Goal: Information Seeking & Learning: Learn about a topic

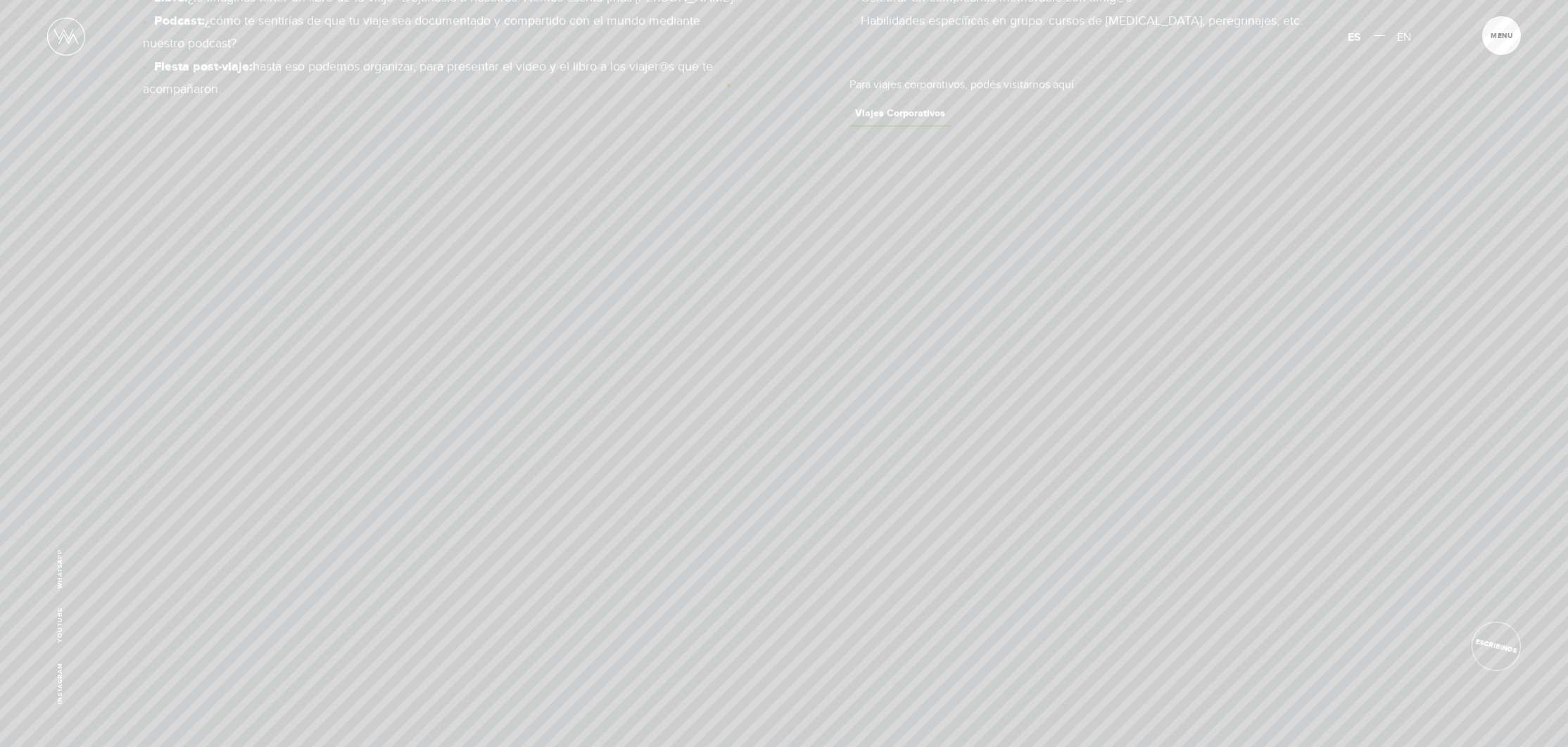
scroll to position [885, 0]
click at [73, 34] on img at bounding box center [66, 36] width 38 height 38
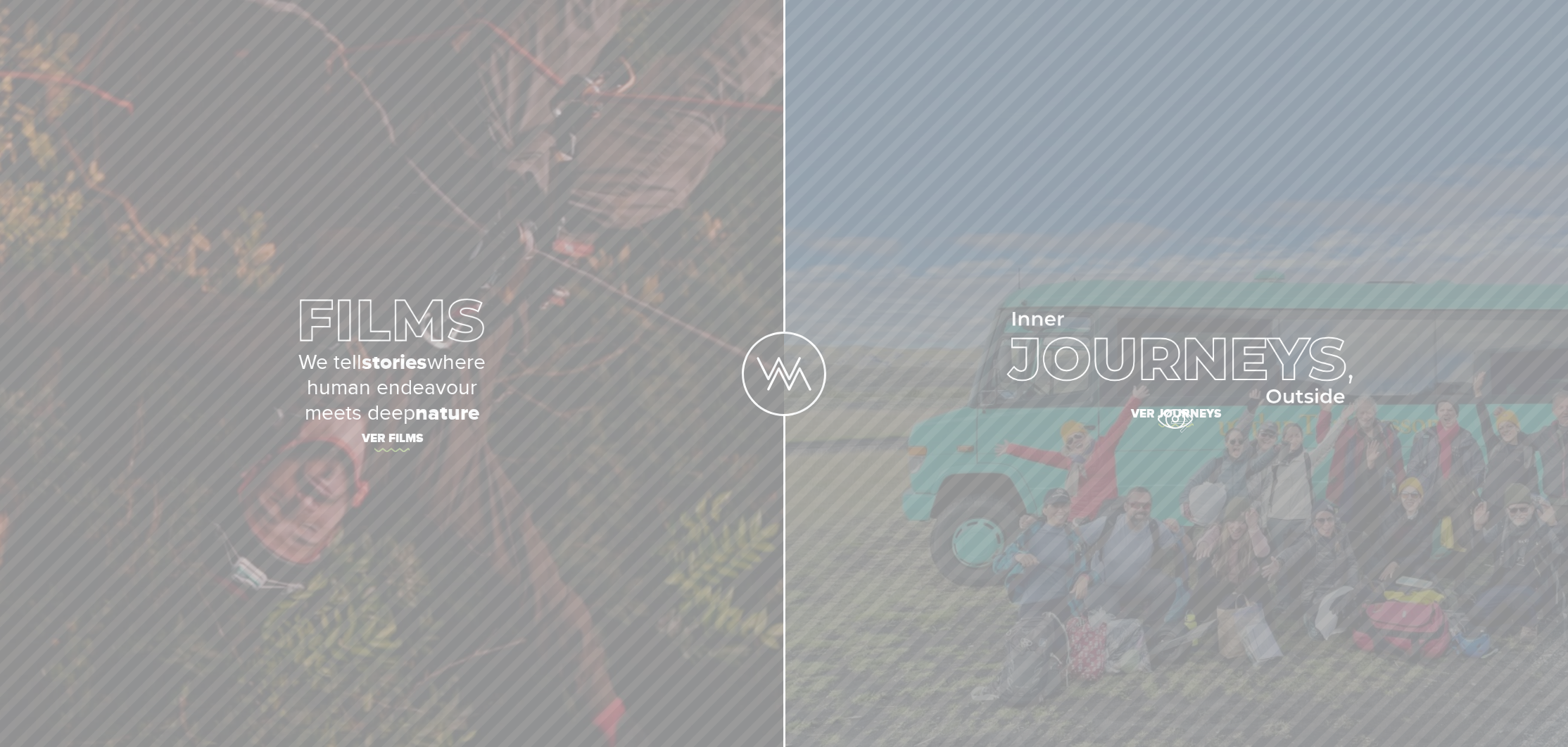
click at [1175, 419] on span "Ver journeys" at bounding box center [1177, 416] width 493 height 29
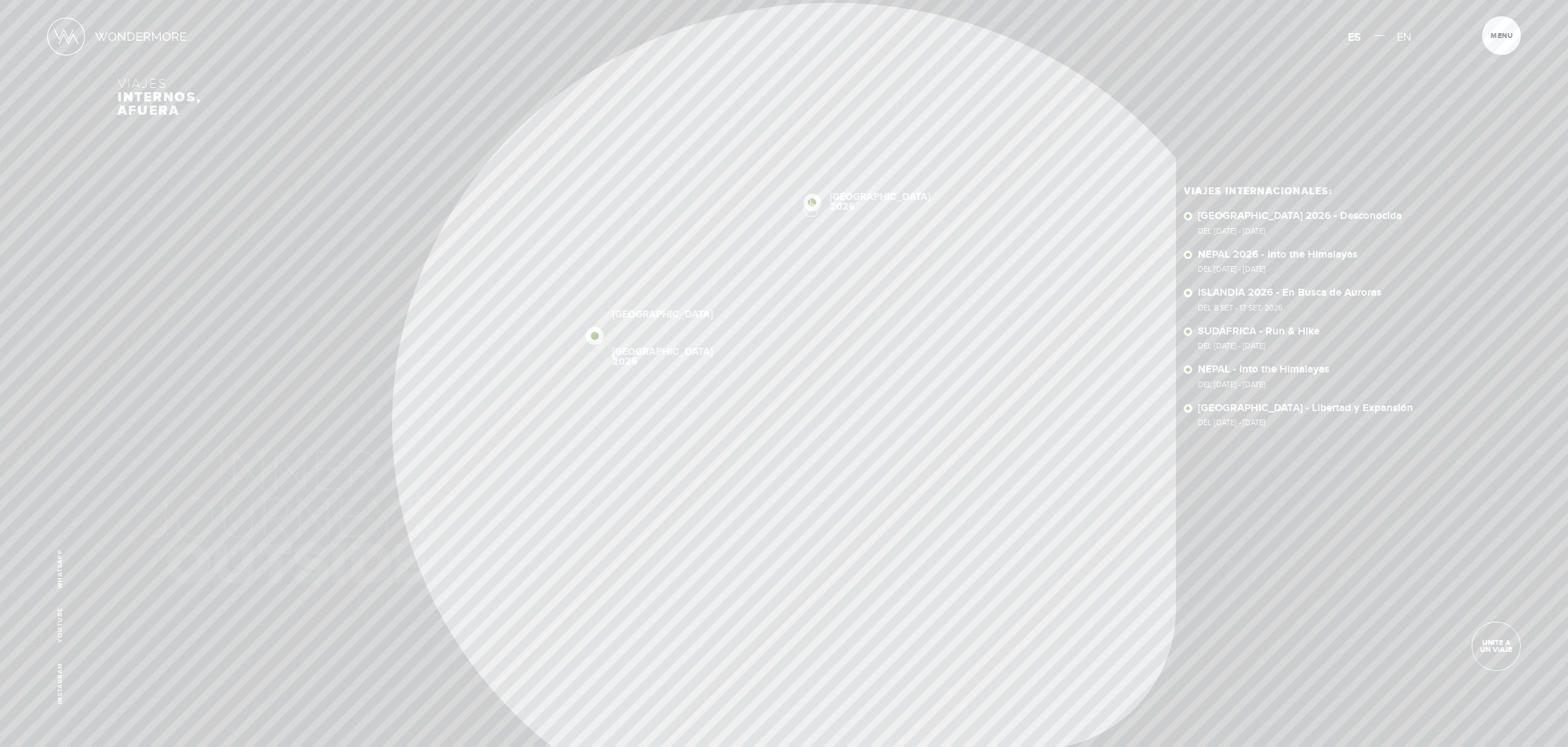
click at [809, 201] on img at bounding box center [812, 202] width 17 height 17
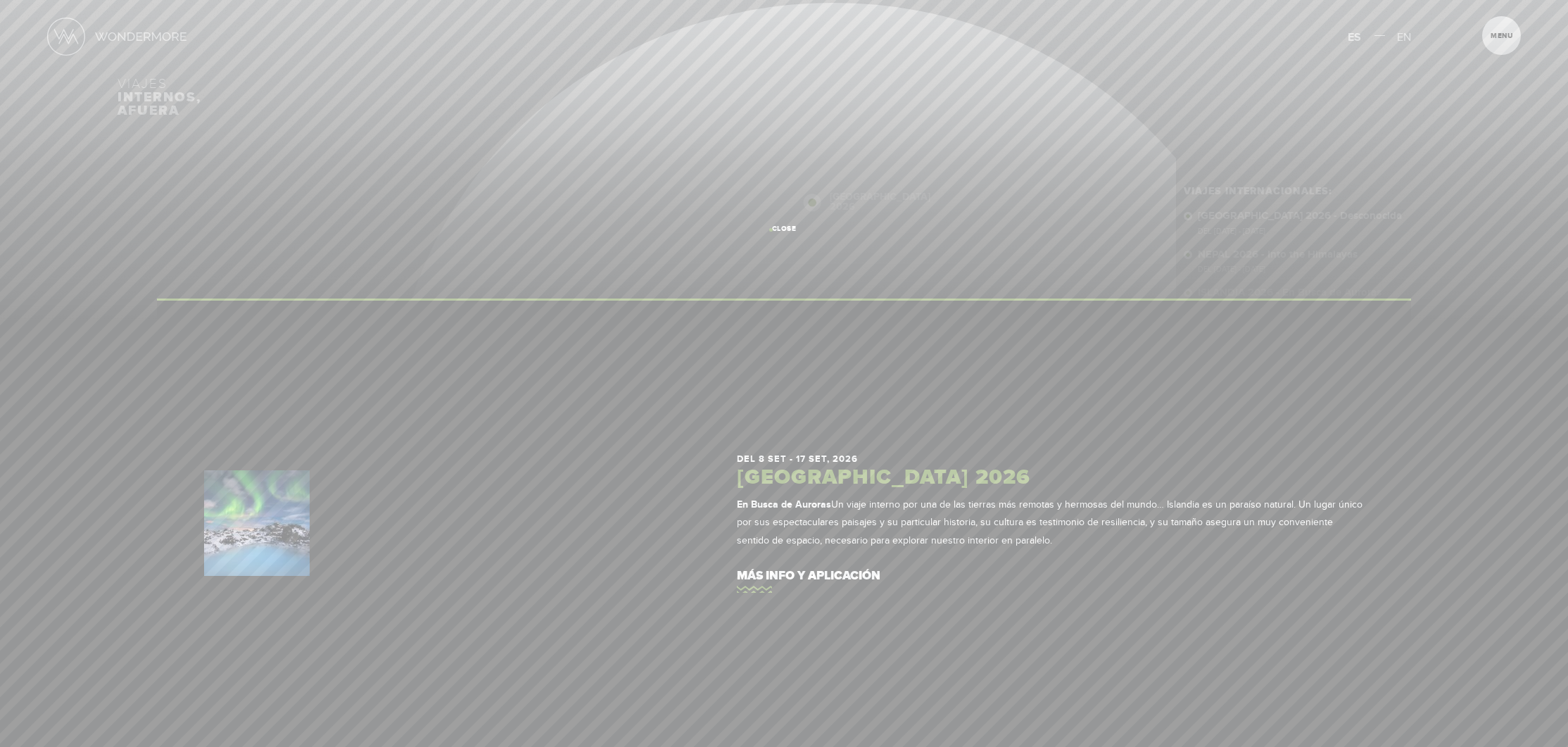
click at [771, 229] on span "close" at bounding box center [784, 228] width 39 height 7
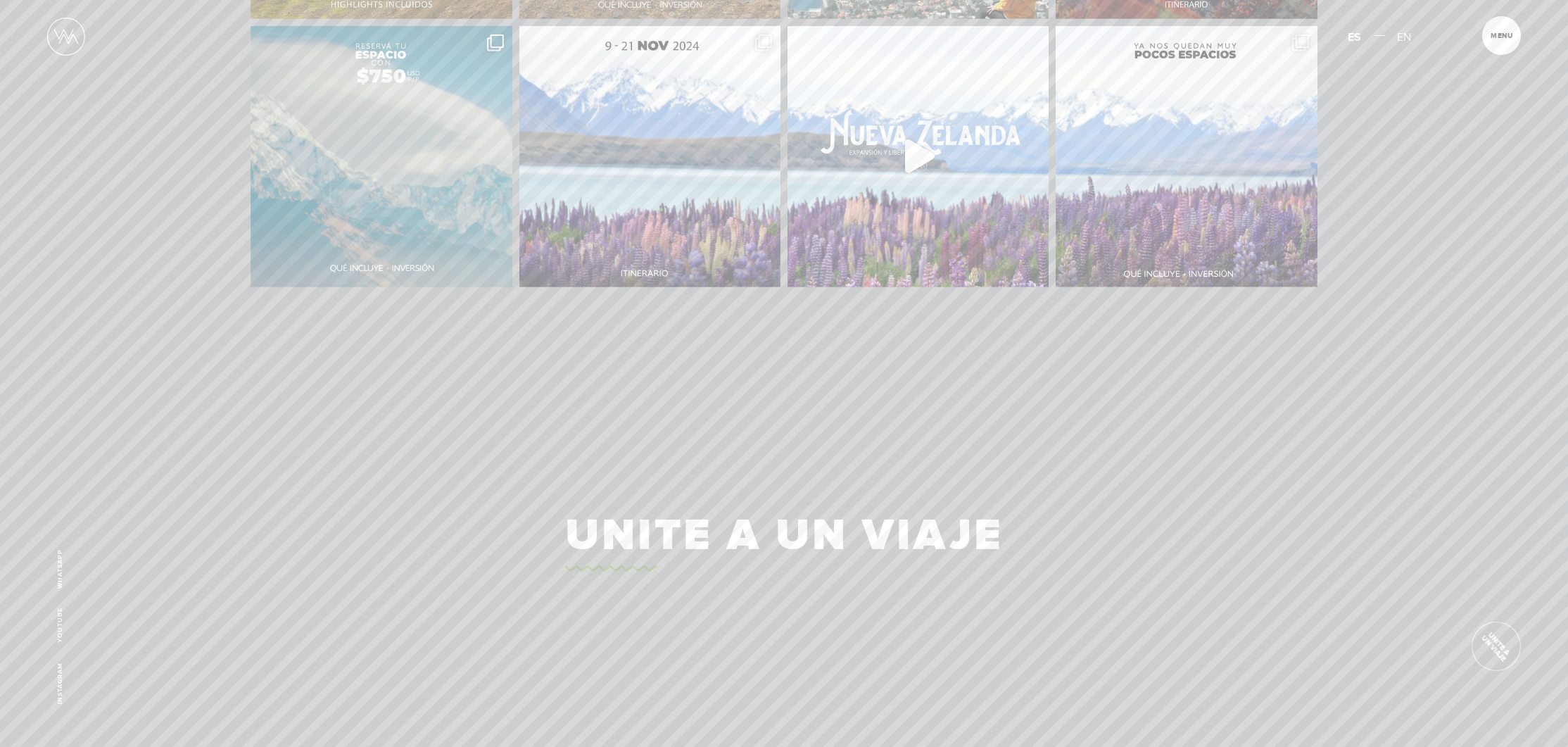
scroll to position [3341, 0]
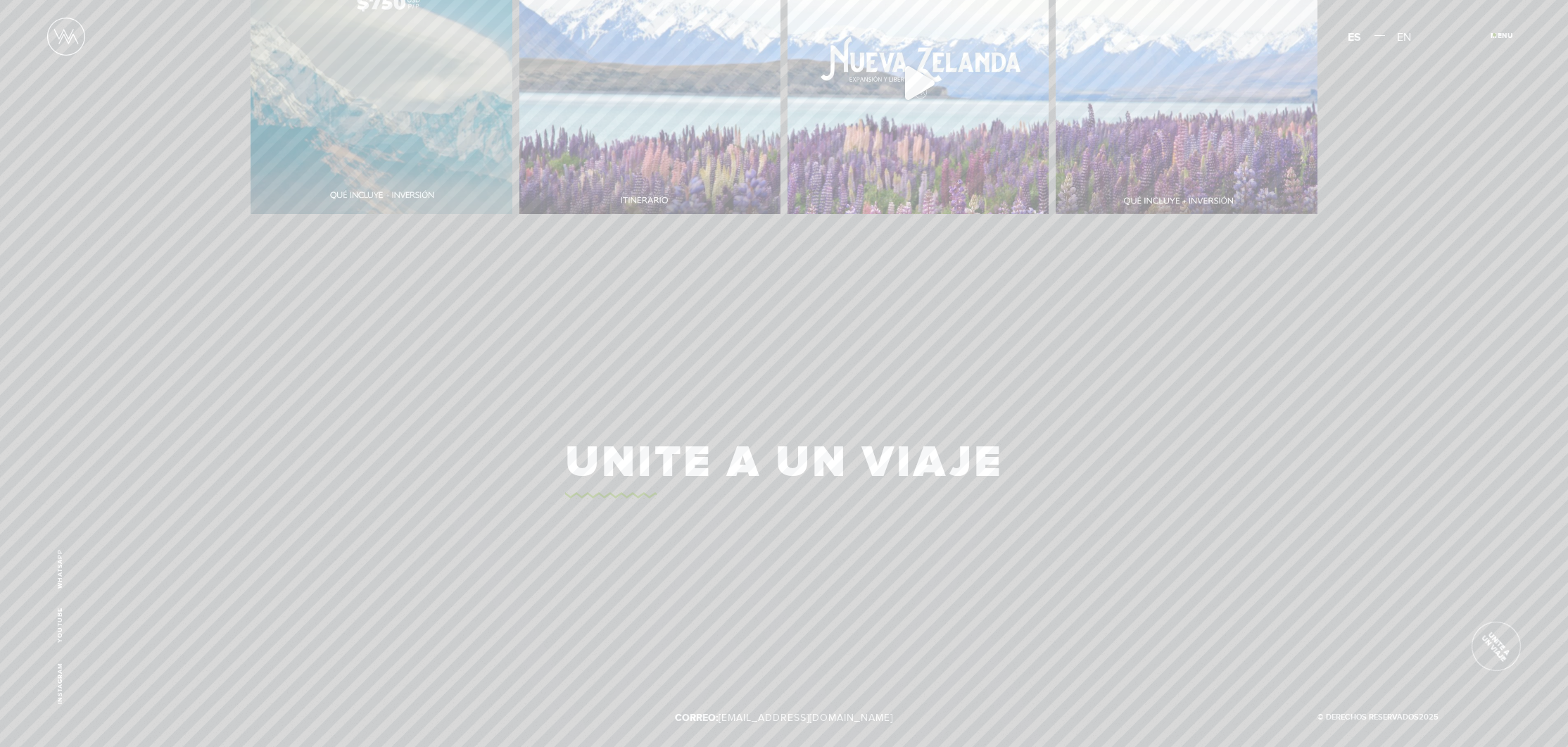
click at [1494, 35] on span "Cerrar" at bounding box center [1509, 40] width 47 height 15
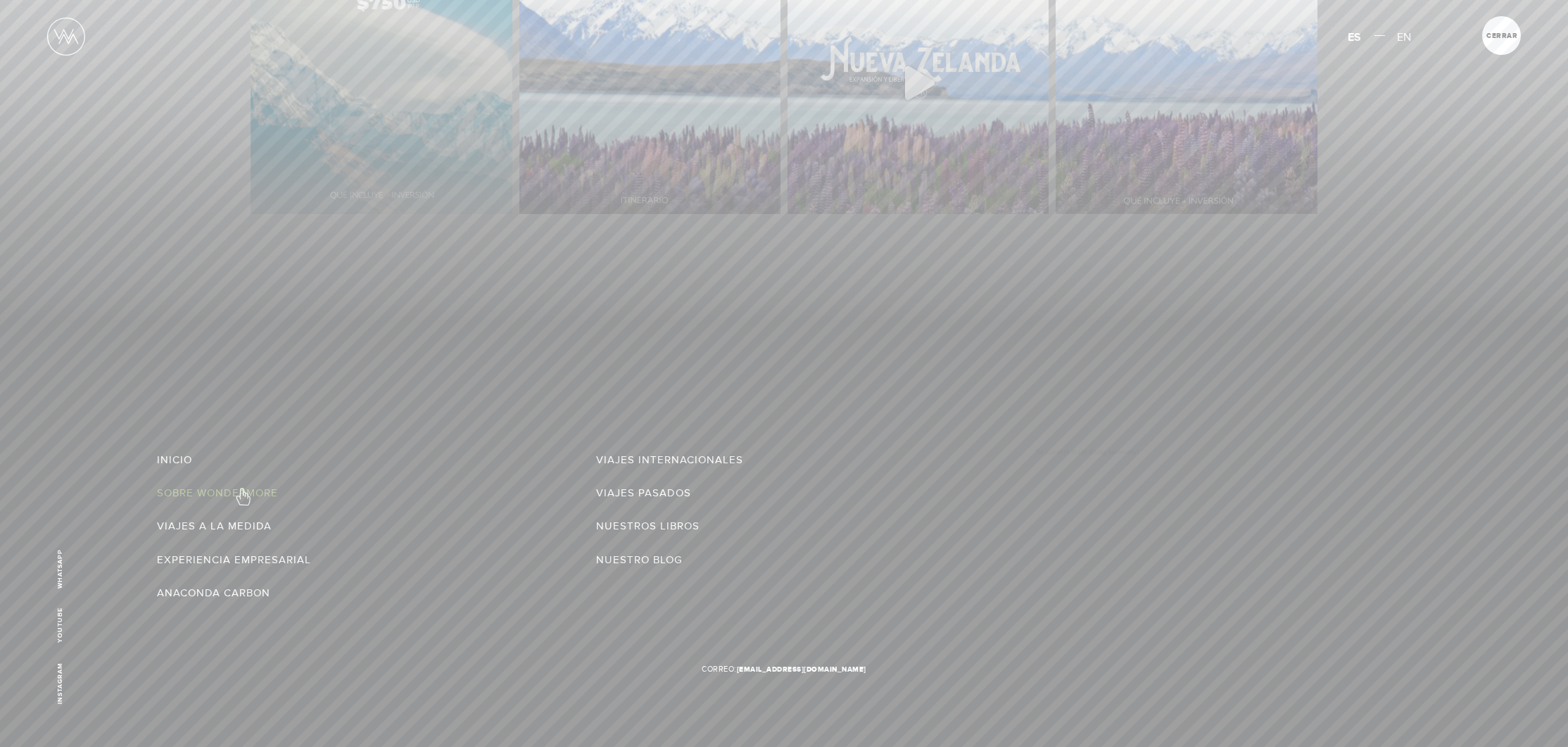
click at [242, 489] on link "Sobre Wondermore" at bounding box center [217, 493] width 121 height 23
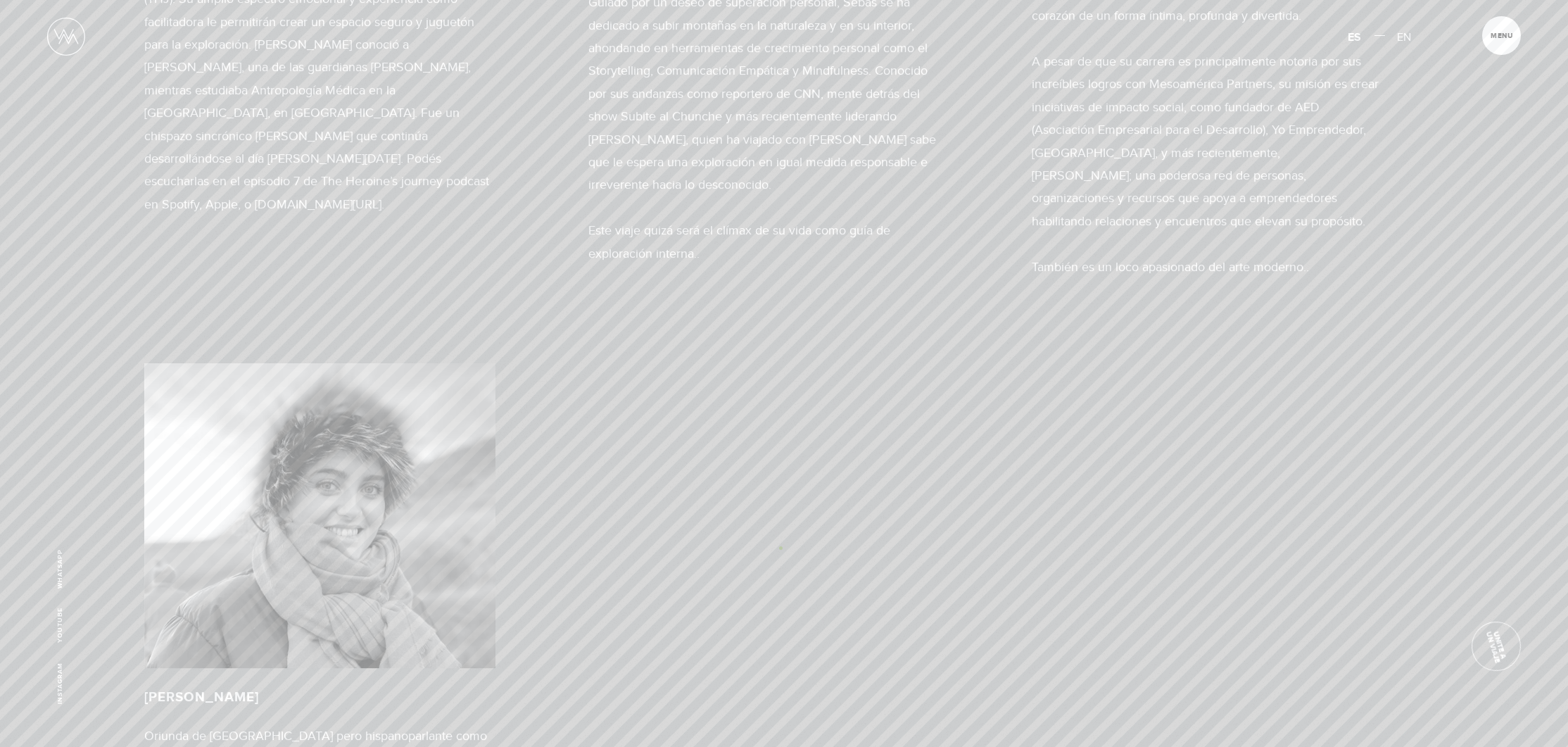
scroll to position [5678, 0]
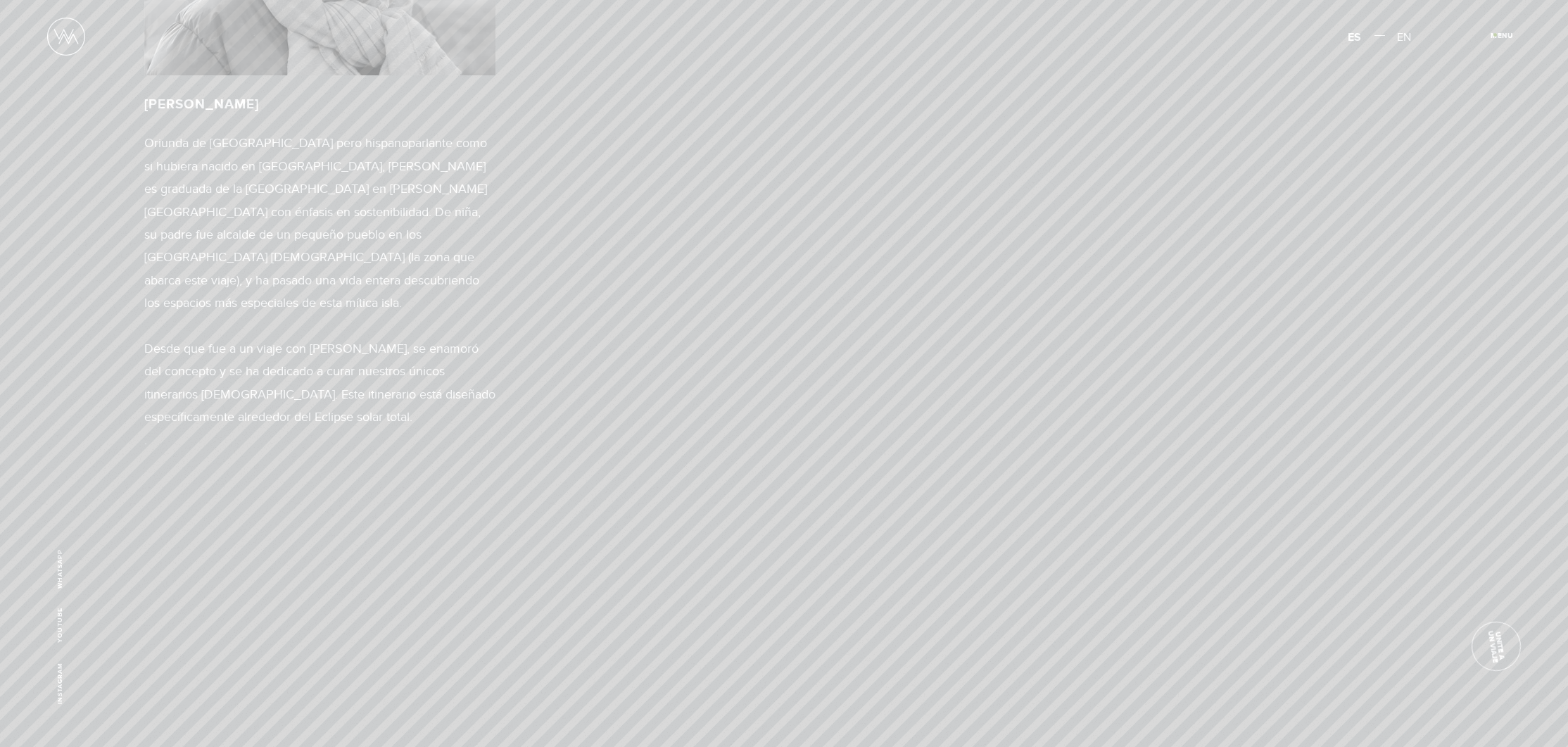
click at [1495, 35] on span "Cerrar" at bounding box center [1509, 40] width 47 height 15
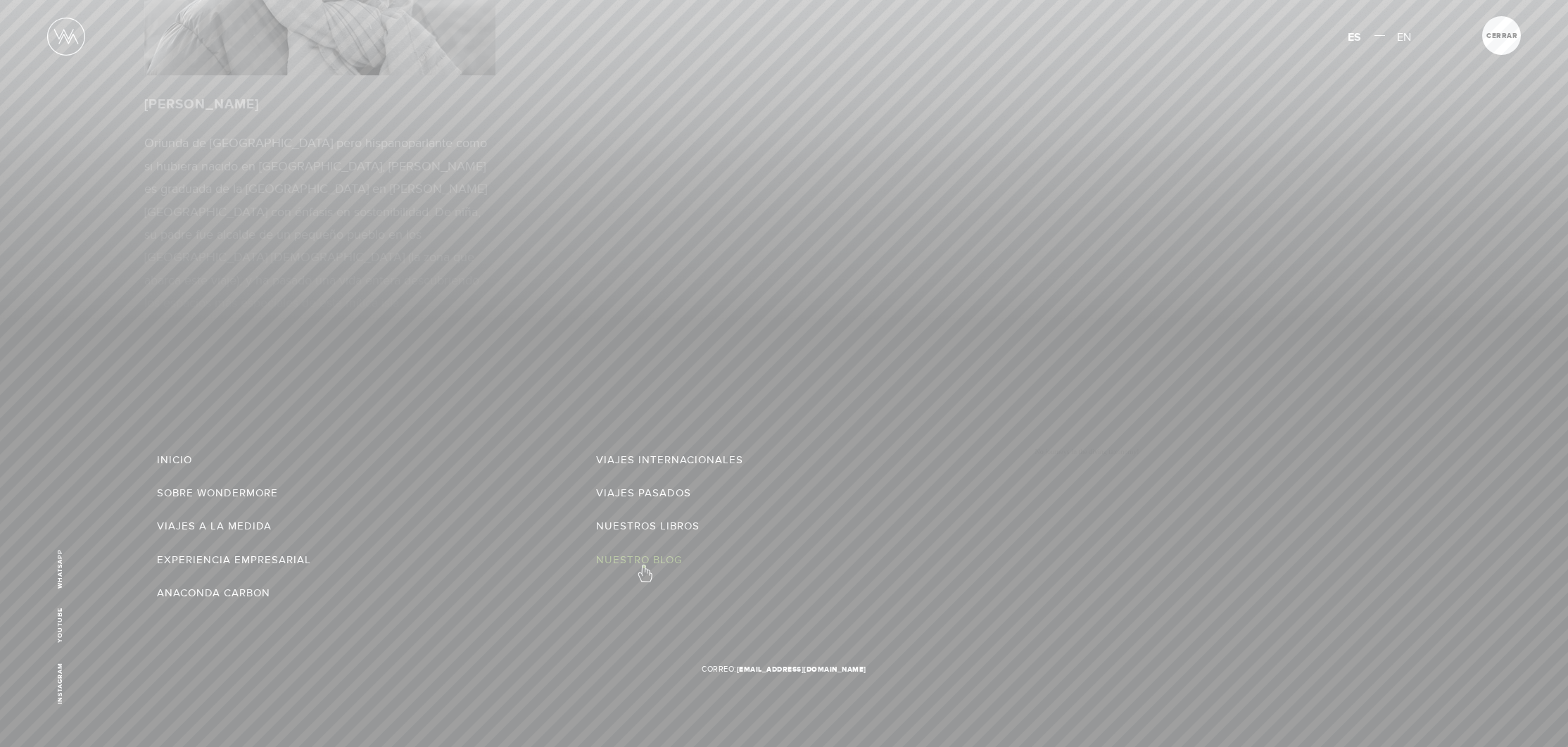
click at [644, 566] on link "Nuestro Blog" at bounding box center [639, 560] width 86 height 23
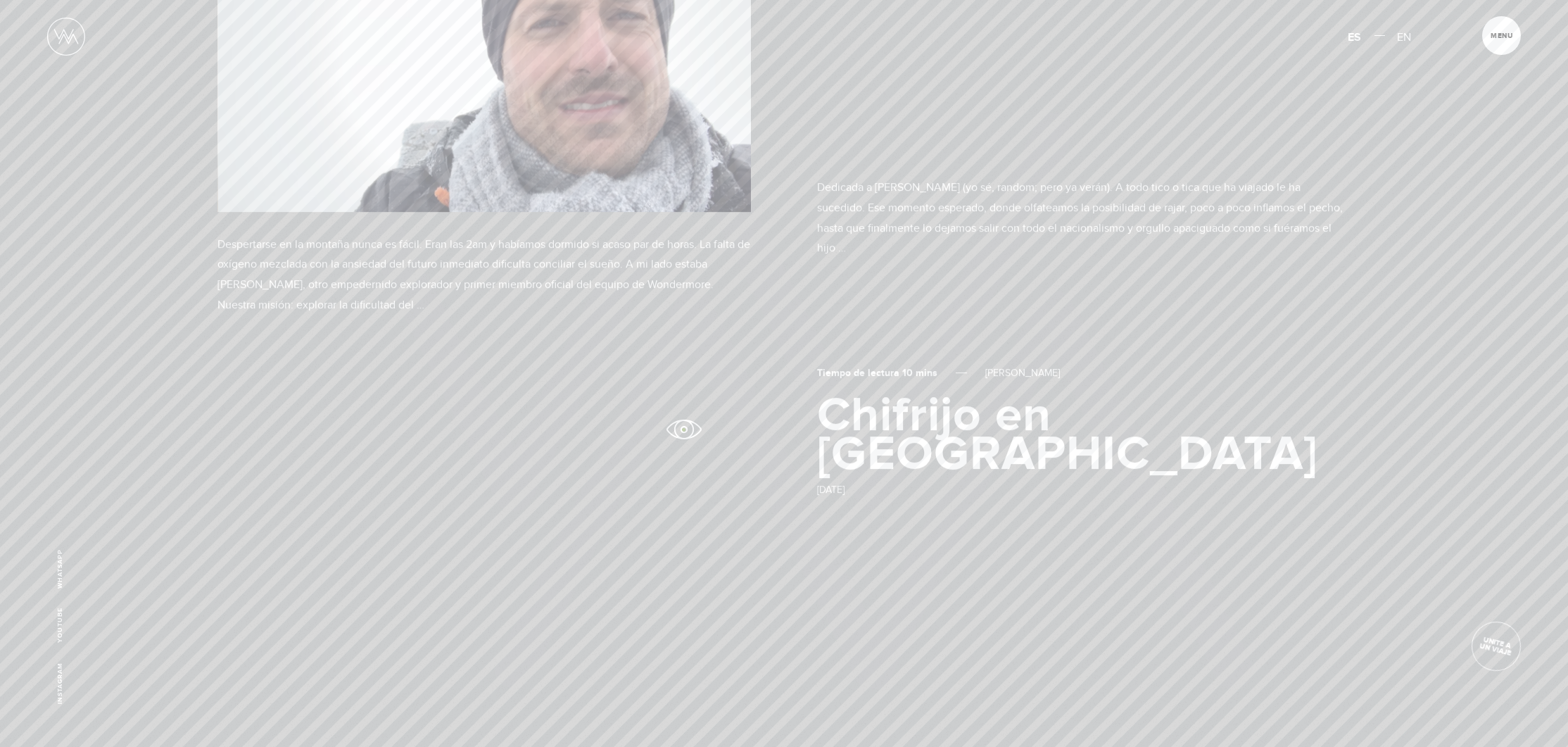
scroll to position [913, 0]
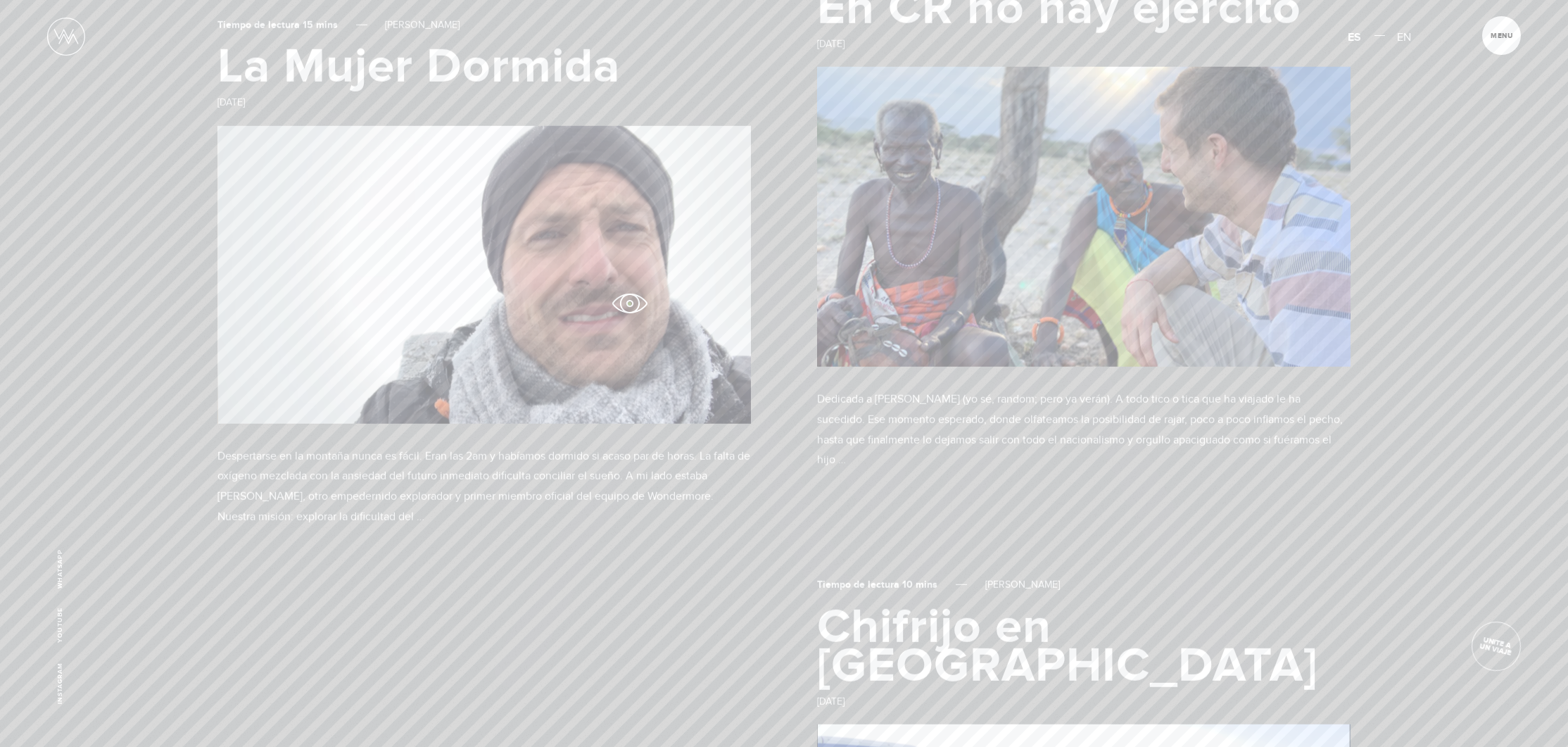
click at [630, 304] on img at bounding box center [485, 274] width 533 height 298
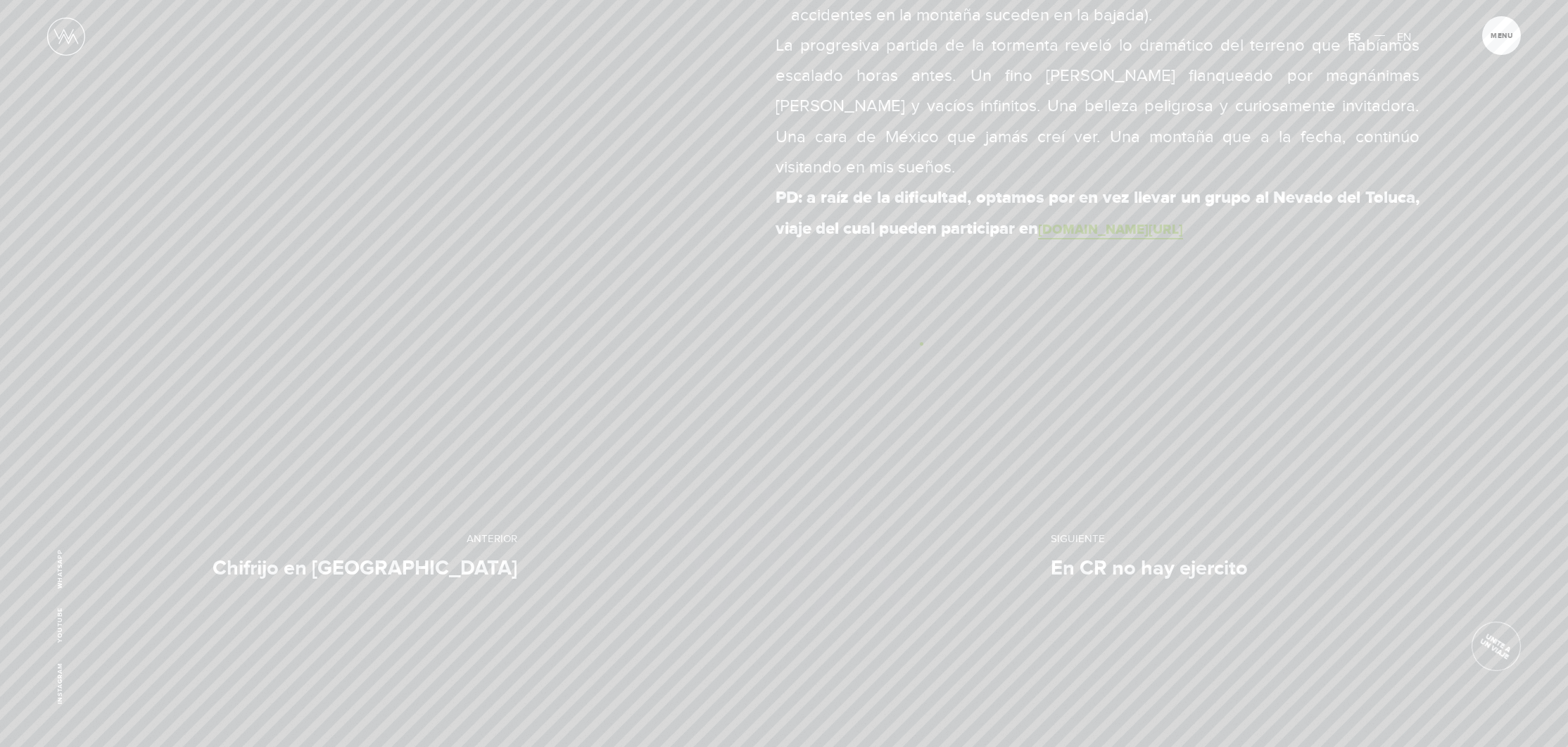
scroll to position [2328, 0]
